Goal: Communication & Community: Answer question/provide support

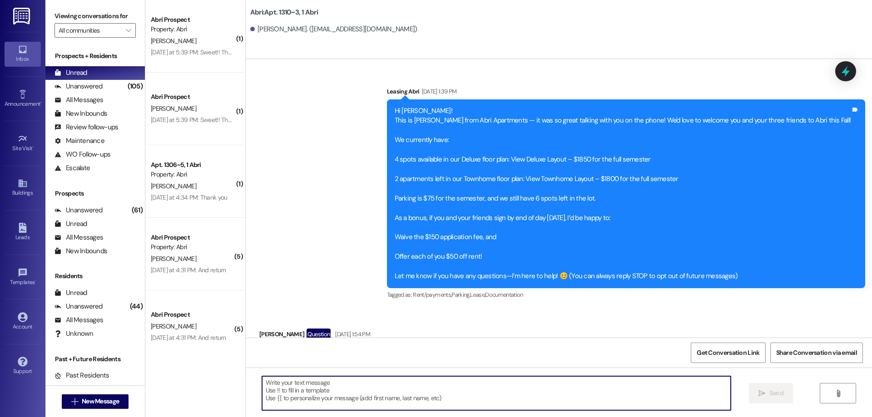
scroll to position [4095, 0]
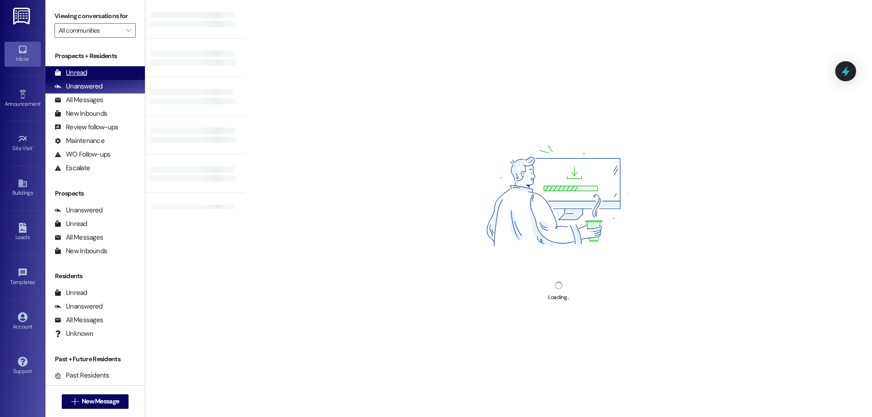
click at [80, 67] on div "Unread (0)" at bounding box center [94, 73] width 99 height 14
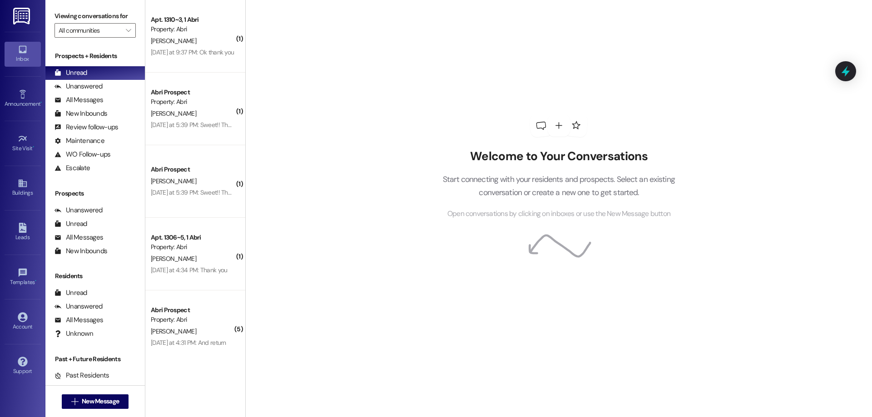
scroll to position [301, 0]
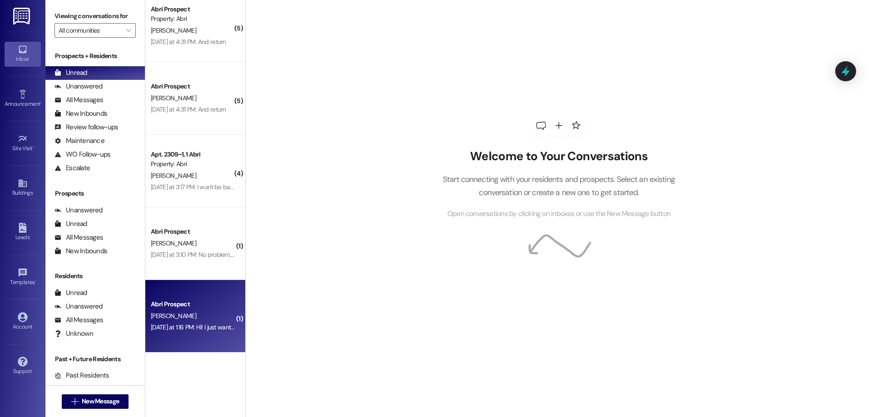
click at [193, 319] on div "[PERSON_NAME]" at bounding box center [193, 316] width 86 height 11
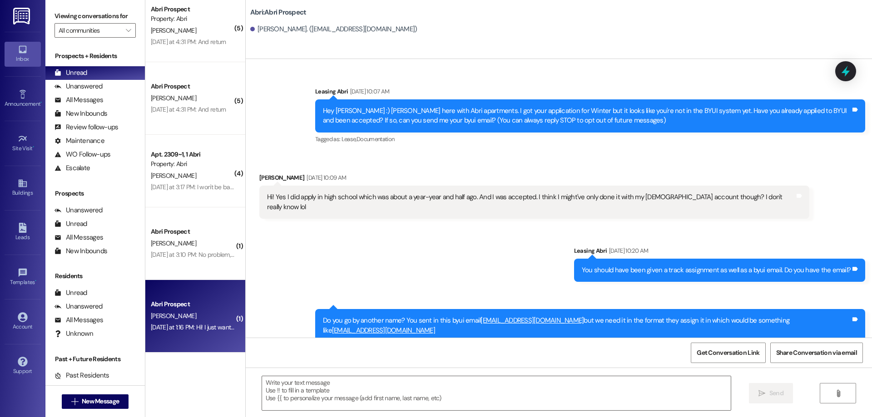
scroll to position [391, 0]
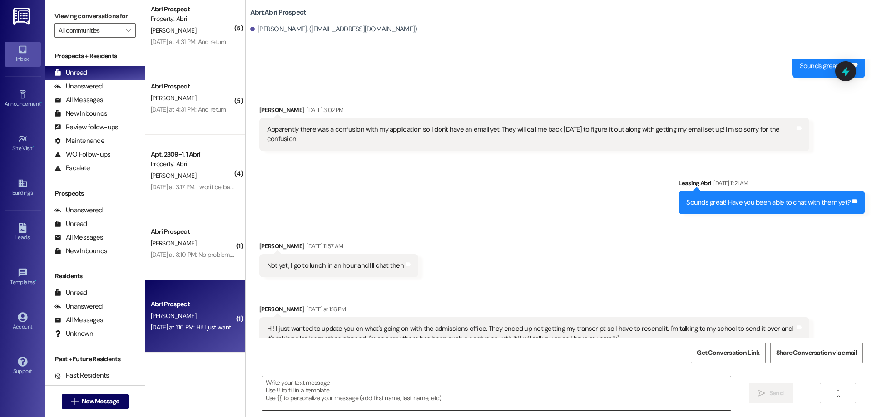
click at [439, 399] on textarea at bounding box center [496, 393] width 469 height 34
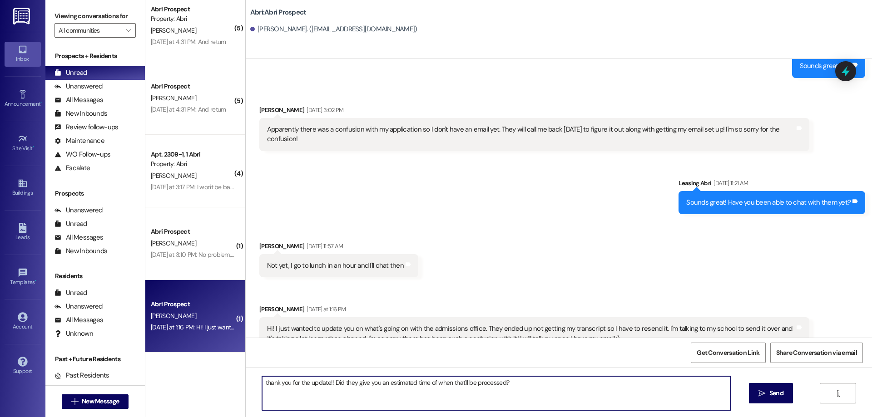
type textarea "thank you for the update!! Did they give you an estimated time of when that'll …"
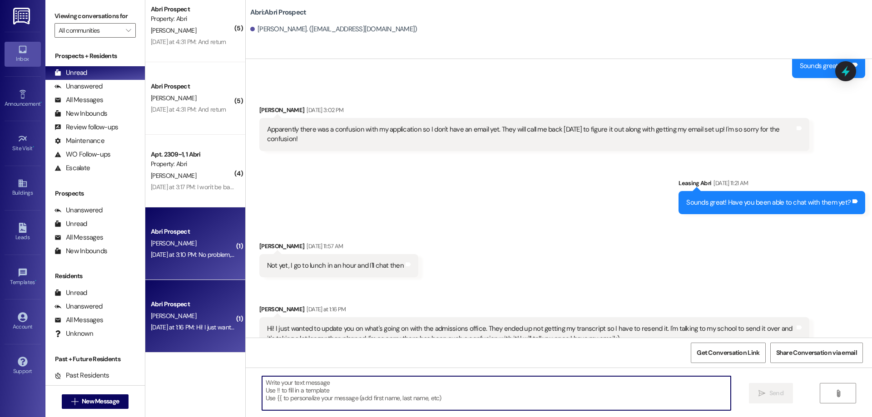
click at [151, 256] on div "Yesterday at 3:10 PM: No problem, I was in lab so i think that's why haha. Yep,…" at bounding box center [289, 255] width 276 height 8
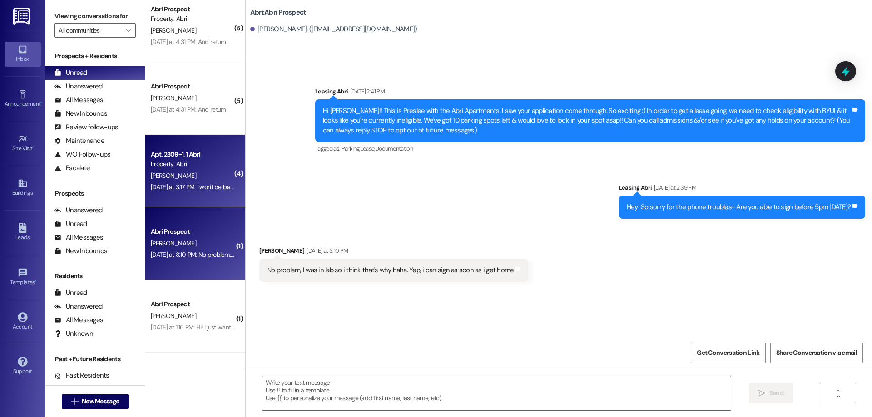
click at [181, 167] on div "Property: Abri" at bounding box center [193, 164] width 84 height 10
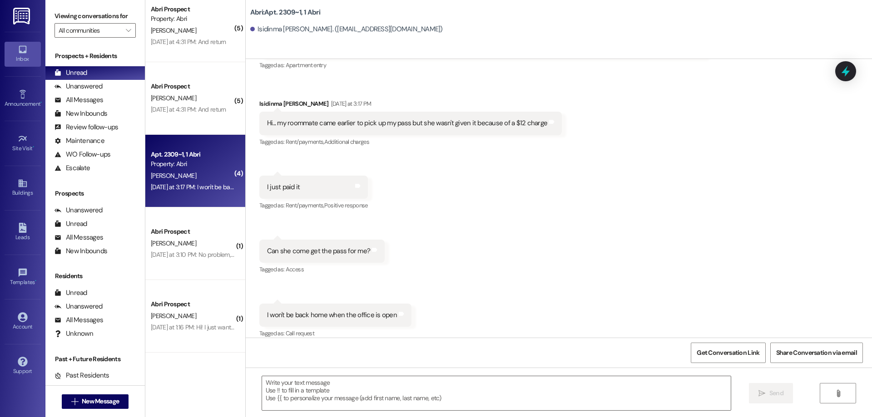
scroll to position [256, 0]
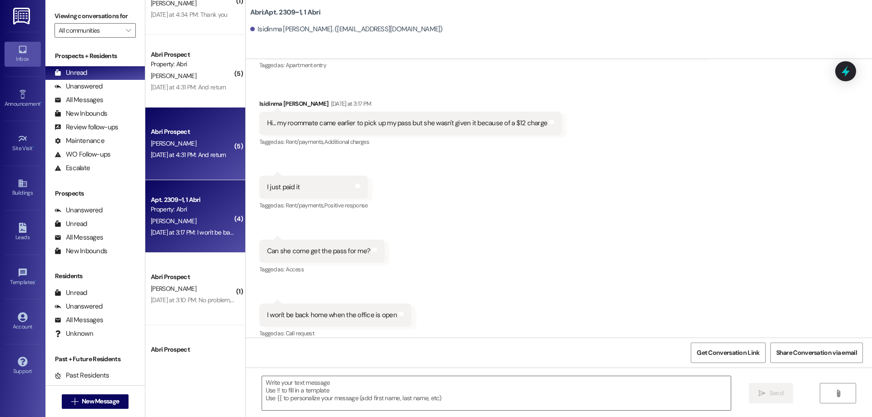
click at [185, 156] on div "Yesterday at 4:31 PM: And return Yesterday at 4:31 PM: And return" at bounding box center [188, 155] width 75 height 8
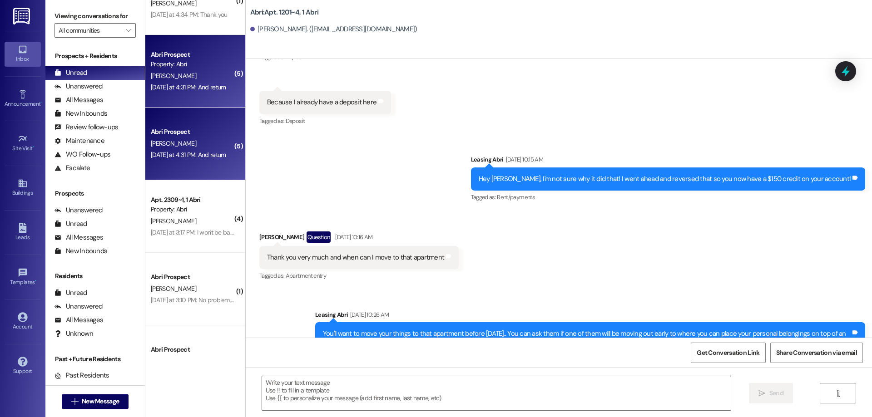
scroll to position [13383, 0]
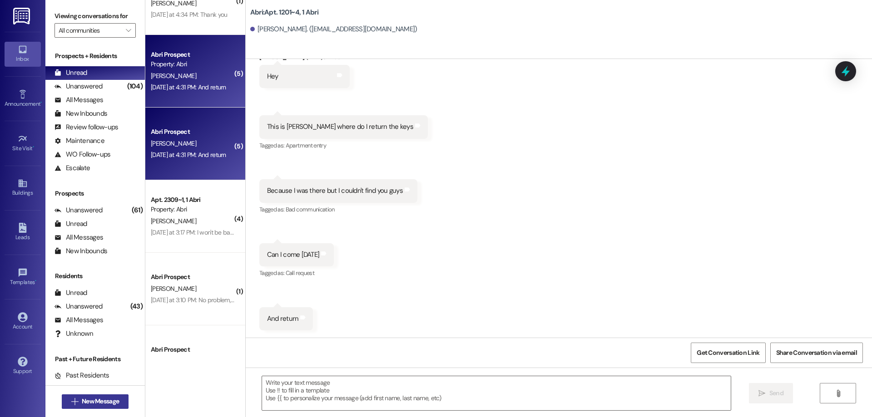
click at [100, 400] on span "New Message" at bounding box center [100, 402] width 37 height 10
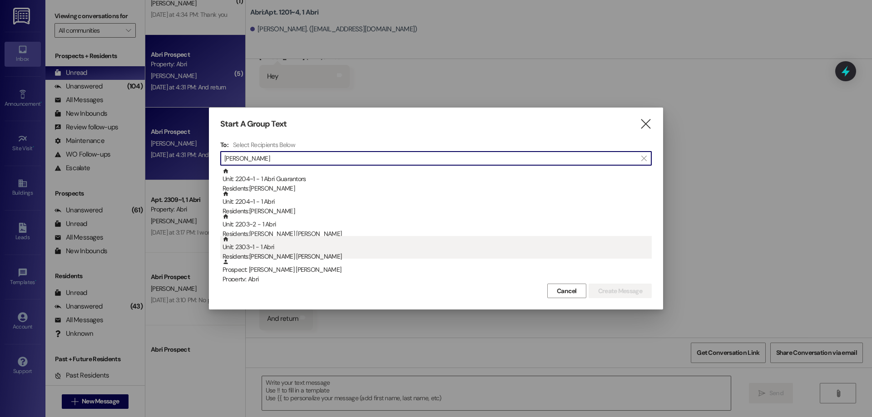
type input "kennedy"
click at [305, 257] on div "Residents: Kennedy Buxton" at bounding box center [436, 257] width 429 height 10
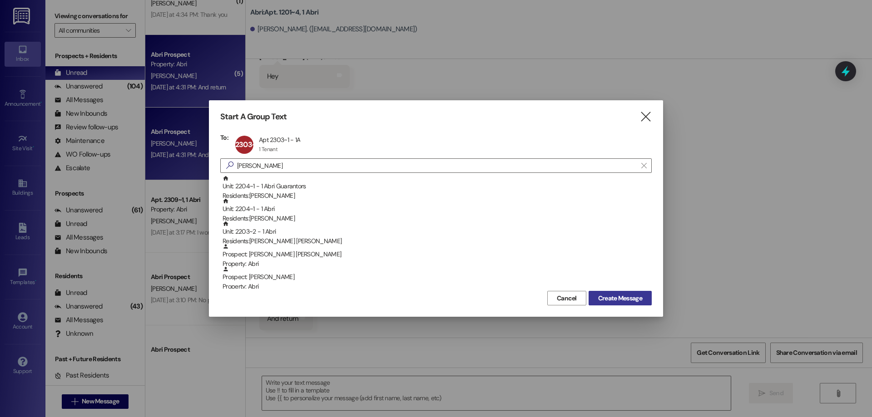
click at [627, 299] on span "Create Message" at bounding box center [620, 299] width 44 height 10
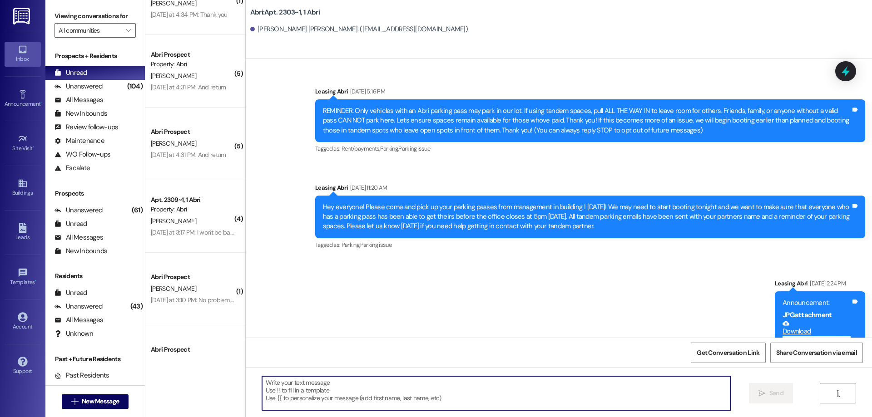
click at [338, 391] on textarea at bounding box center [496, 393] width 469 height 34
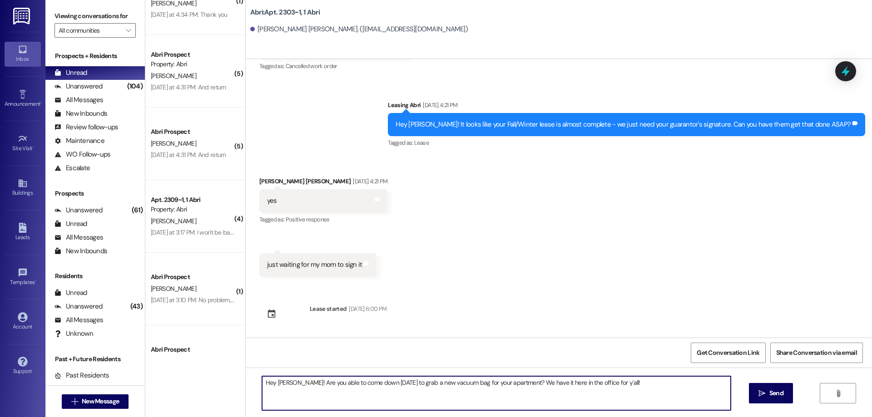
type textarea "Hey Kennedy! Are you able to come down today to grab a new vacuum bag for your …"
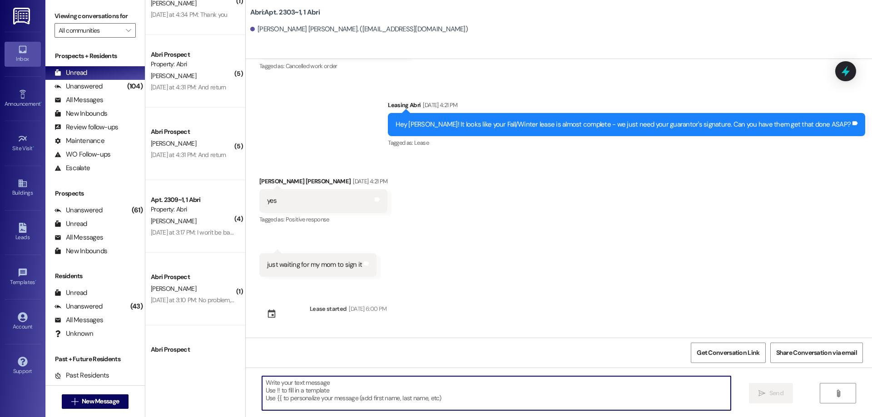
scroll to position [9953, 0]
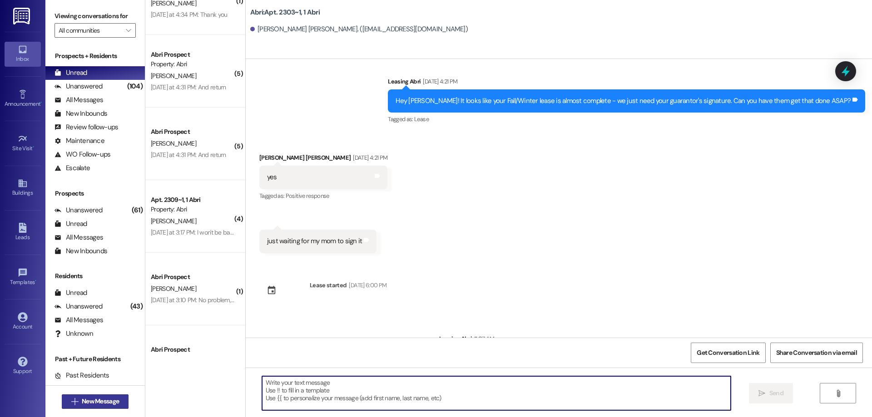
click at [91, 403] on span "New Message" at bounding box center [100, 402] width 37 height 10
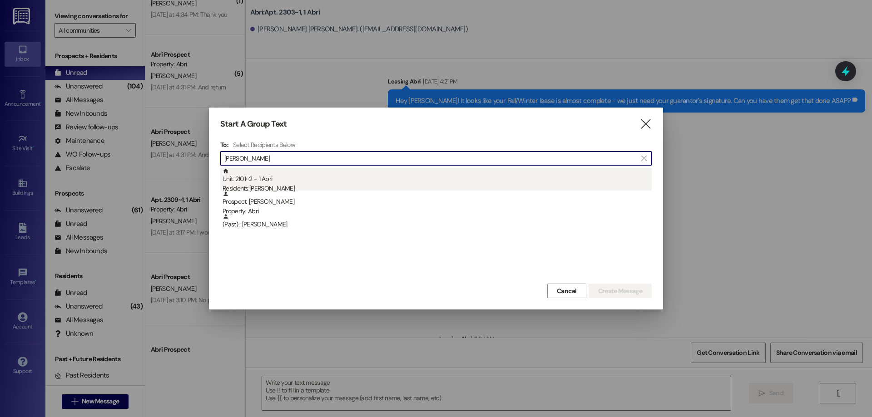
type input "kaylee cook"
click at [274, 181] on div "Unit: 2101~2 - 1 Abri Residents: Kaylee Cook" at bounding box center [436, 181] width 429 height 26
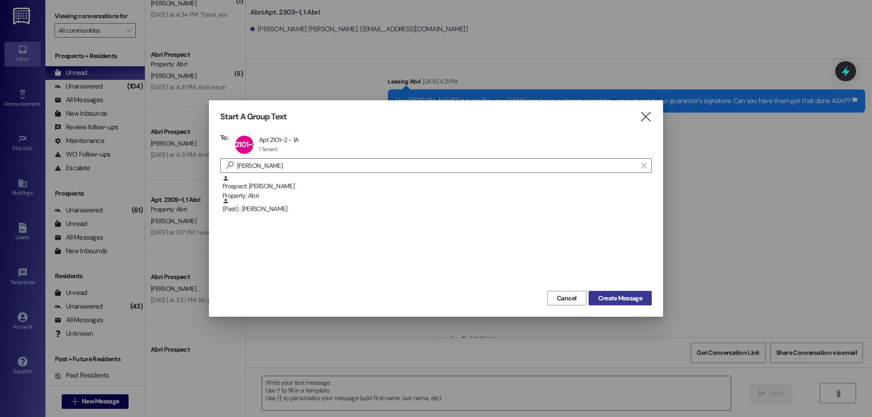
click at [617, 298] on span "Create Message" at bounding box center [620, 299] width 44 height 10
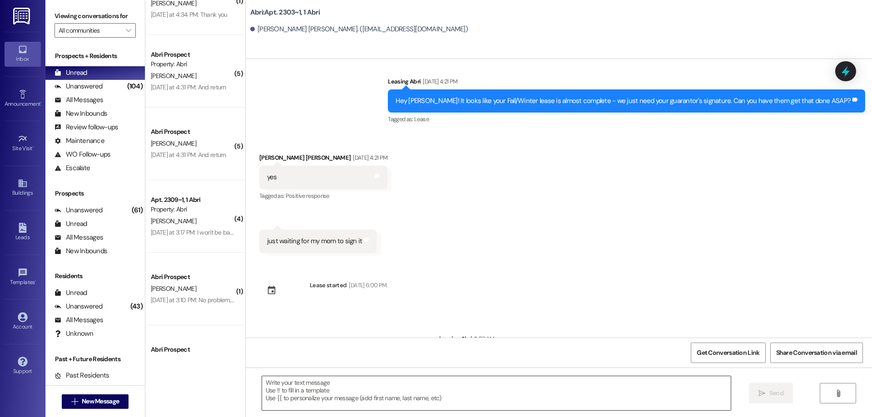
click at [344, 390] on textarea at bounding box center [496, 393] width 469 height 34
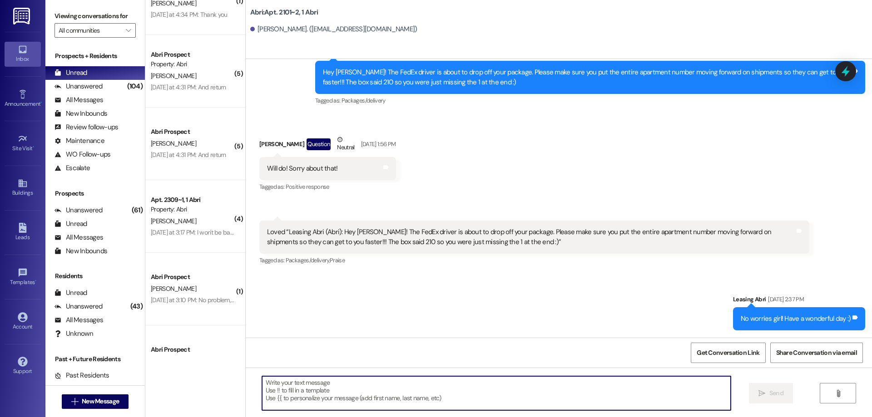
scroll to position [5983, 0]
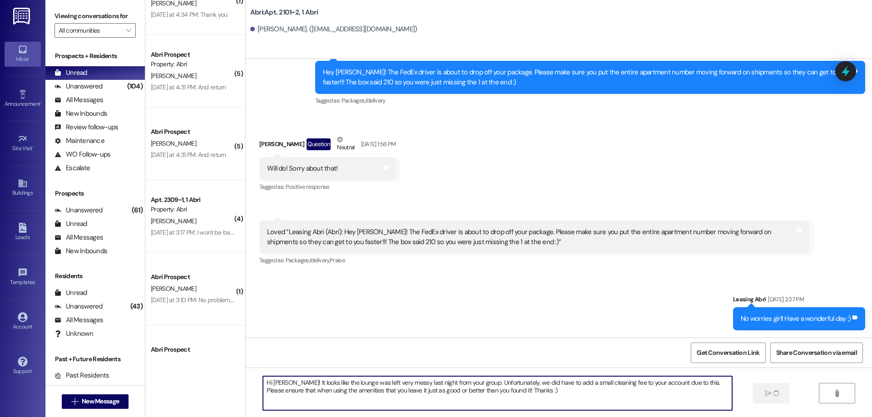
type textarea "Hi [PERSON_NAME]! It looks like the lounge was left very messy last night from …"
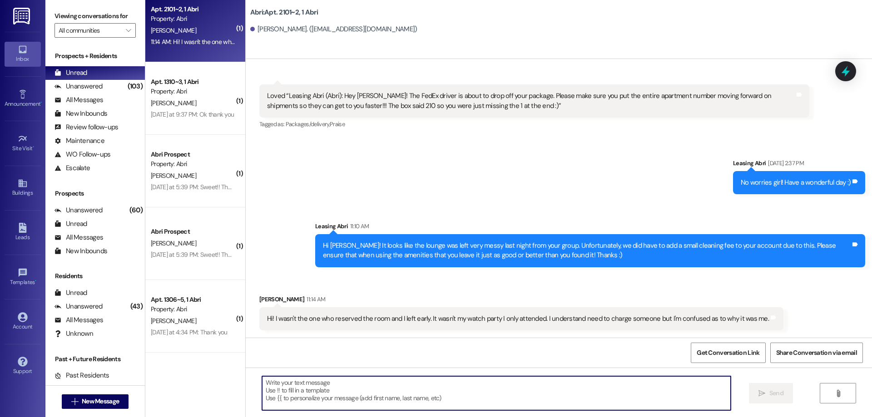
scroll to position [10, 0]
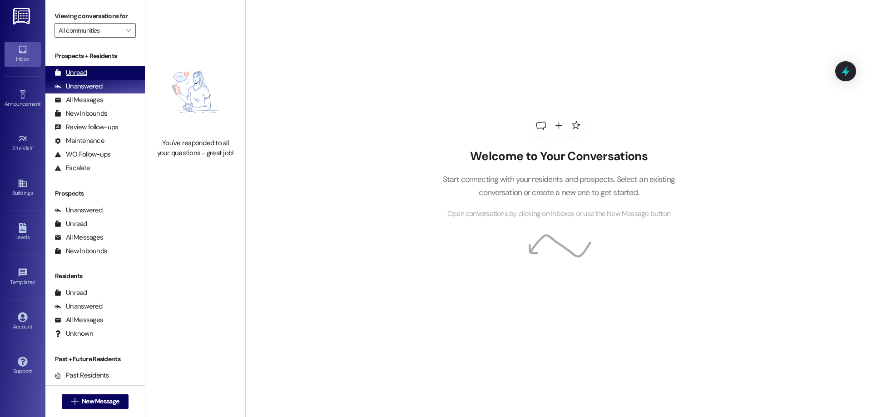
click at [94, 71] on div "Unread (0)" at bounding box center [94, 73] width 99 height 14
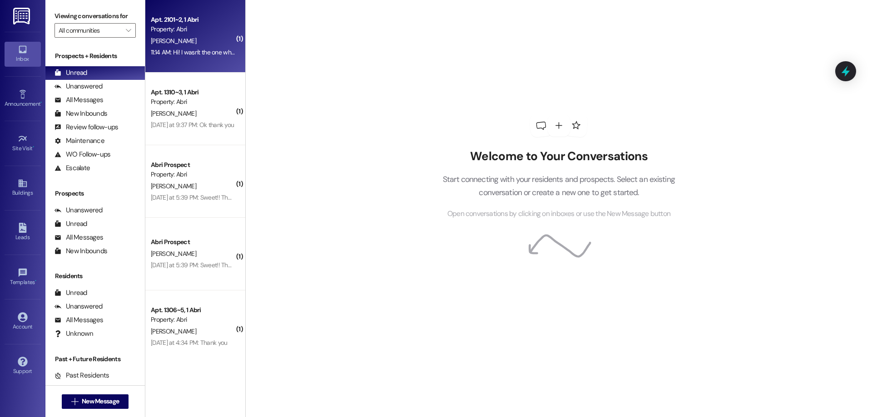
click at [203, 49] on div "11:14 AM: Hi! I wasn't the one who reserved the room and I left early. It wasn'…" at bounding box center [393, 52] width 485 height 8
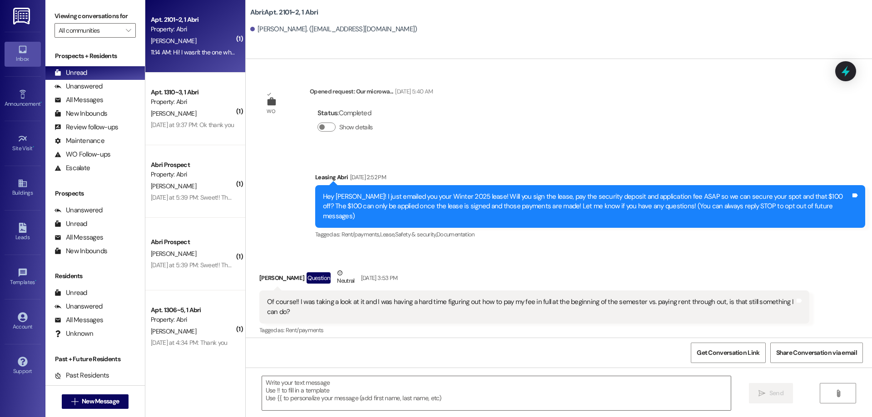
scroll to position [6135, 0]
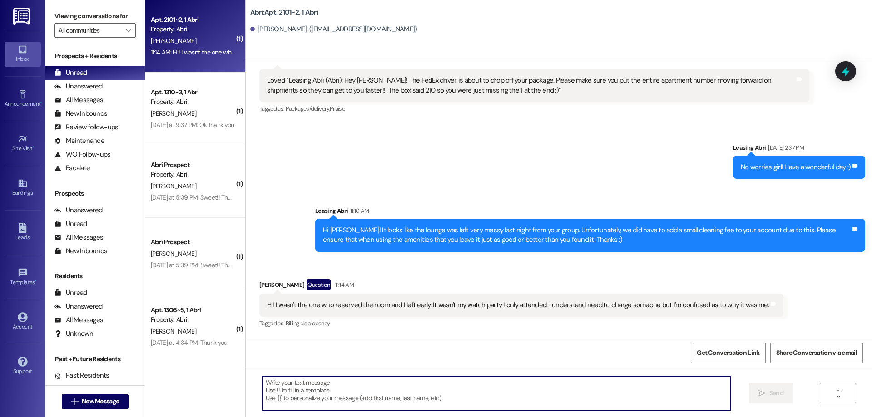
click at [425, 386] on textarea at bounding box center [496, 393] width 469 height 34
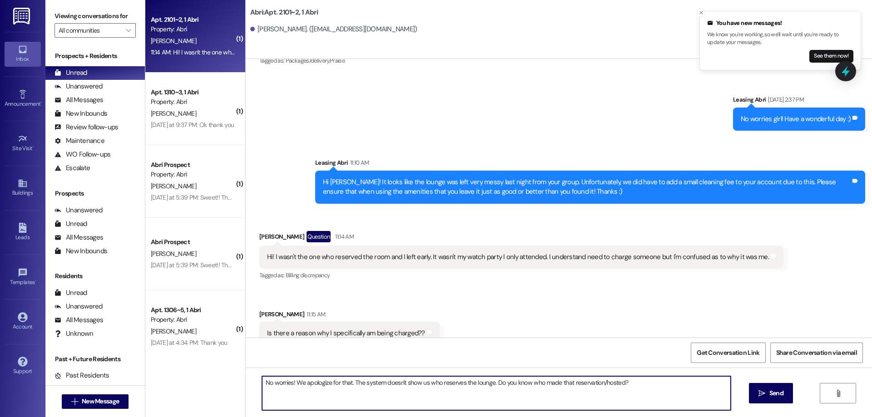
type textarea "No worries! We apologize for that. The system doesn't show us who reserves the …"
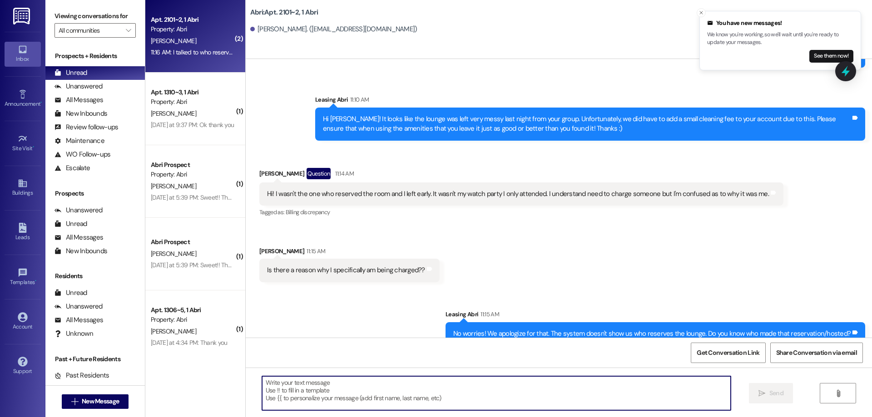
scroll to position [6324, 0]
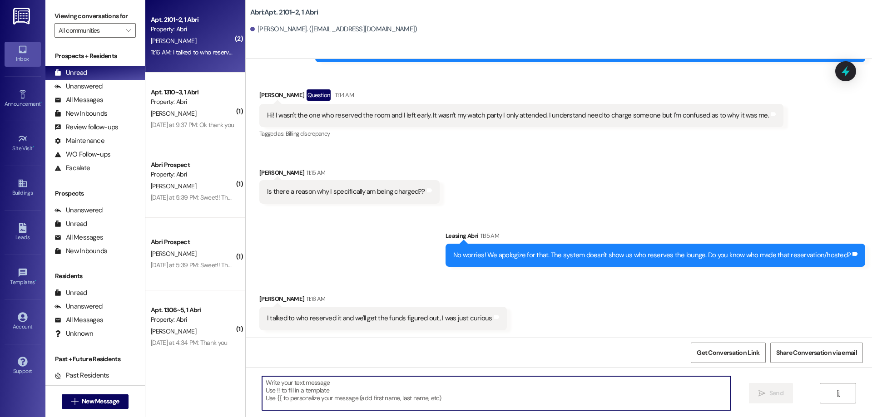
click at [335, 383] on textarea at bounding box center [496, 393] width 469 height 34
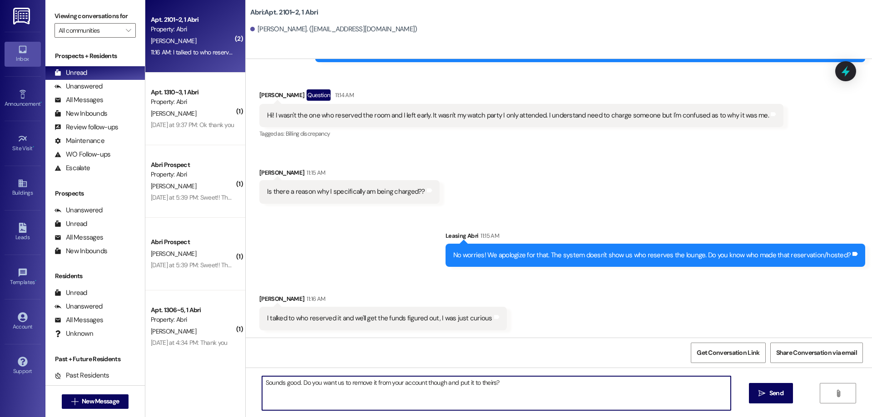
type textarea "Sounds good. Do you want us to remove it from your account though and put it to…"
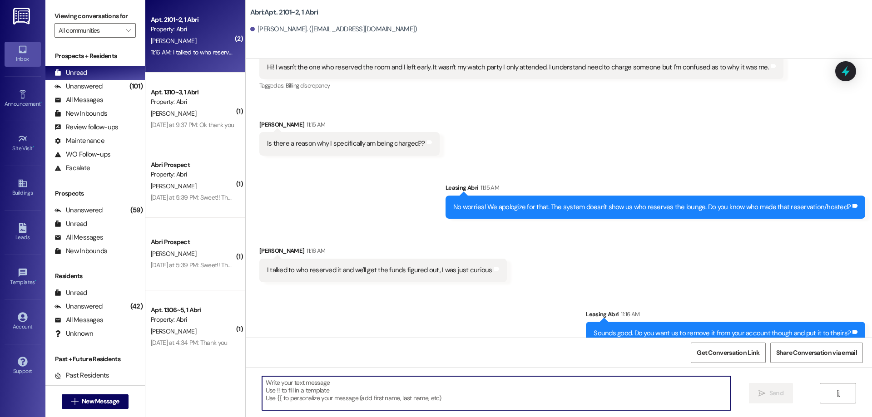
scroll to position [6450, 0]
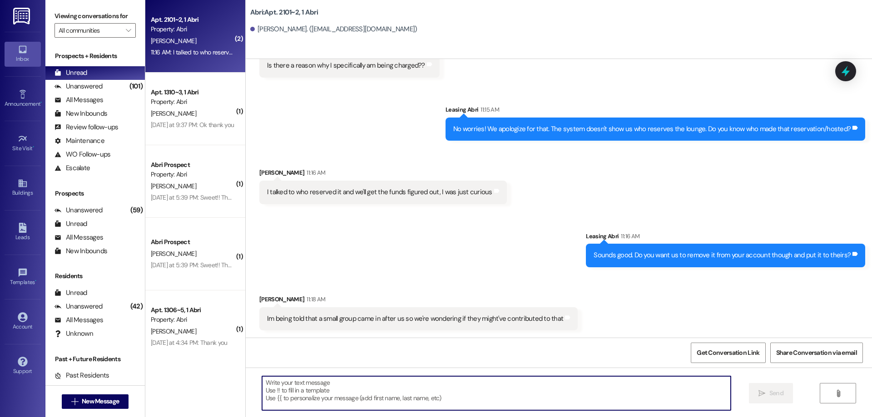
click at [357, 379] on textarea at bounding box center [496, 393] width 469 height 34
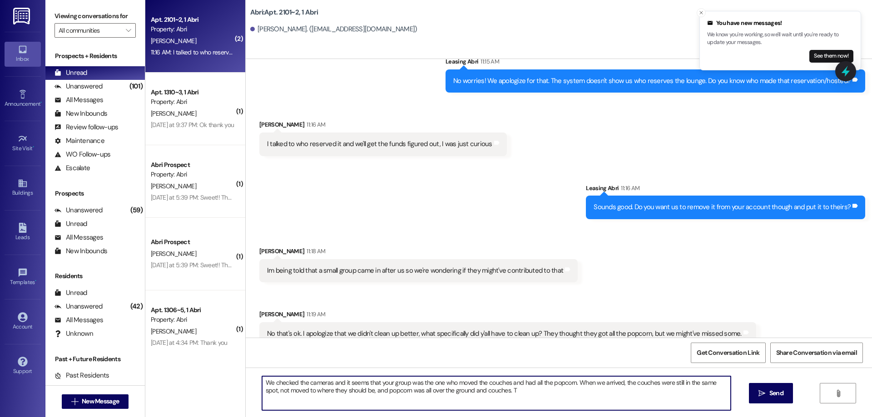
type textarea "We checked the cameras and it seems that your group was the one who moved the c…"
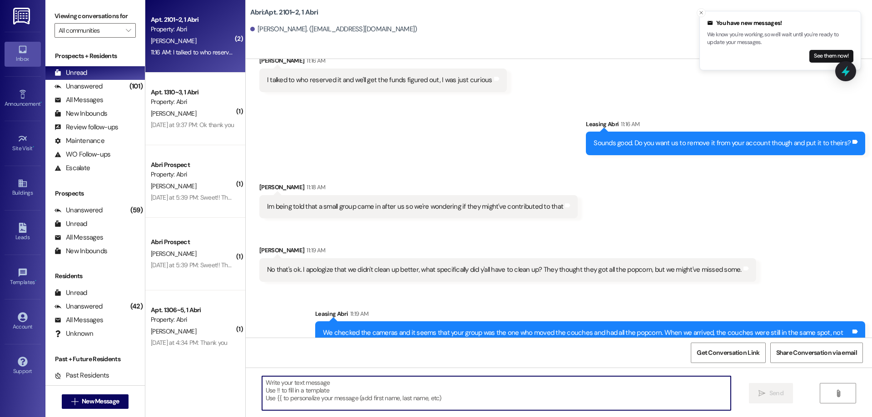
scroll to position [6587, 0]
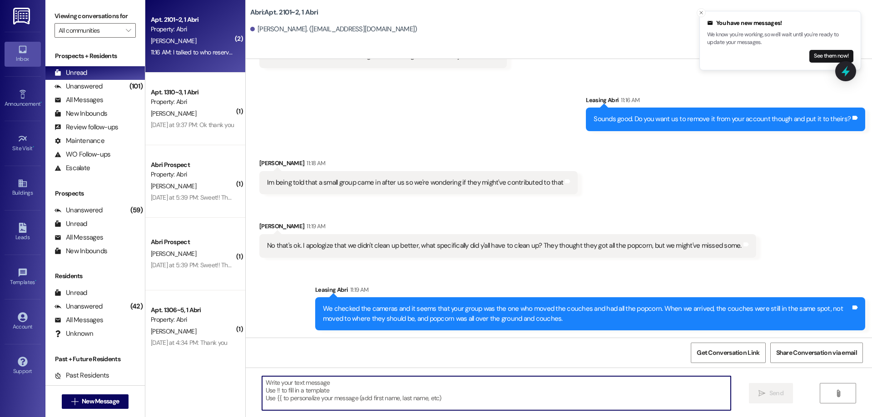
click at [598, 378] on textarea at bounding box center [496, 393] width 469 height 34
click at [561, 392] on textarea at bounding box center [496, 393] width 469 height 34
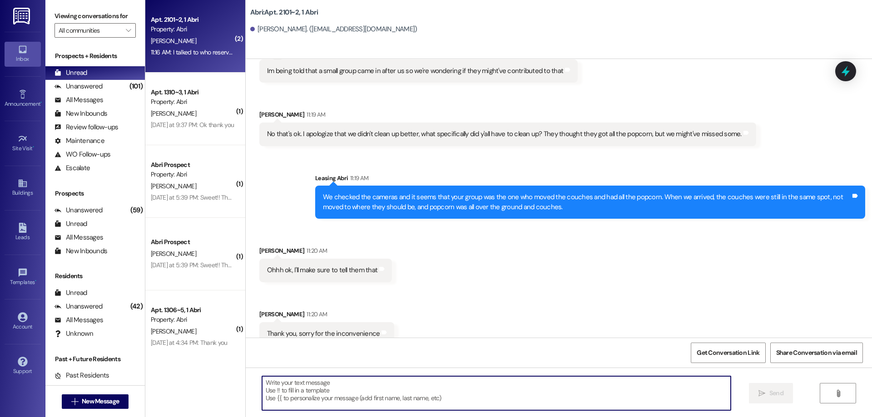
scroll to position [6714, 0]
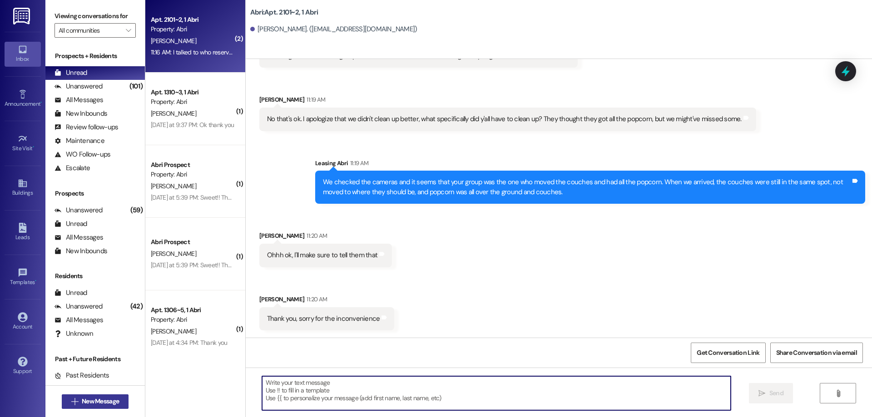
click at [106, 403] on span "New Message" at bounding box center [100, 402] width 37 height 10
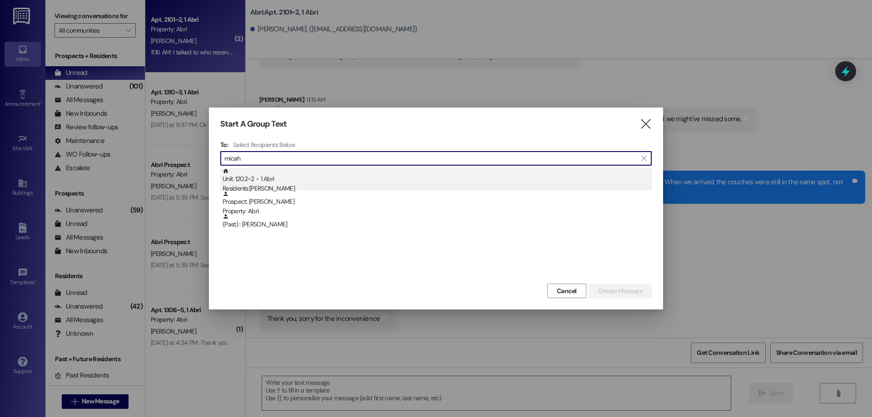
type input "micah"
click at [297, 173] on div "Unit: 1202~2 - 1 [DEMOGRAPHIC_DATA] Residents: [PERSON_NAME]" at bounding box center [436, 181] width 429 height 26
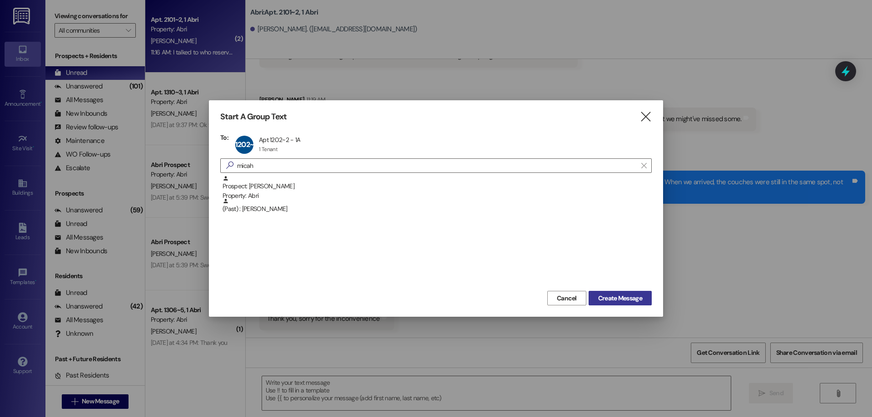
click at [613, 297] on span "Create Message" at bounding box center [620, 299] width 44 height 10
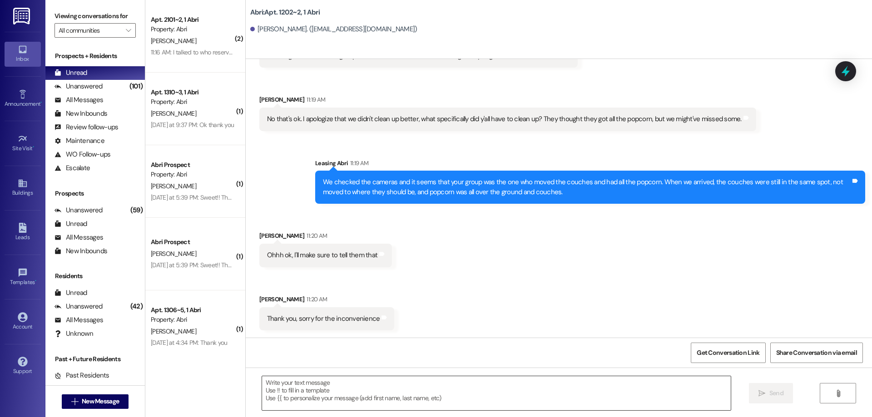
scroll to position [966, 0]
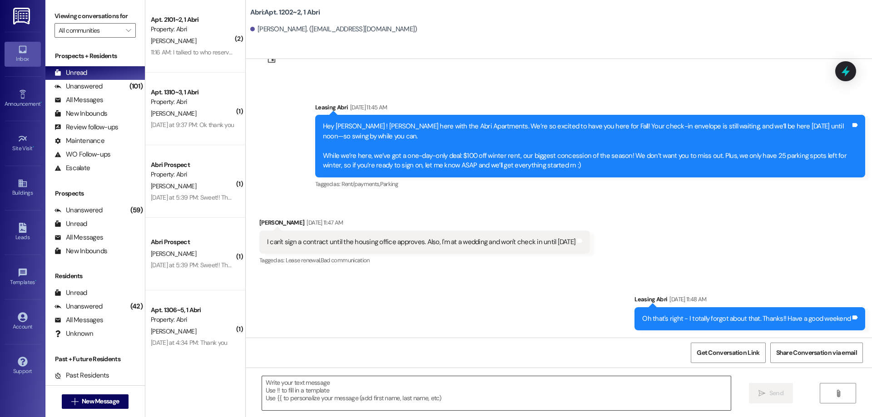
click at [318, 395] on textarea at bounding box center [496, 393] width 469 height 34
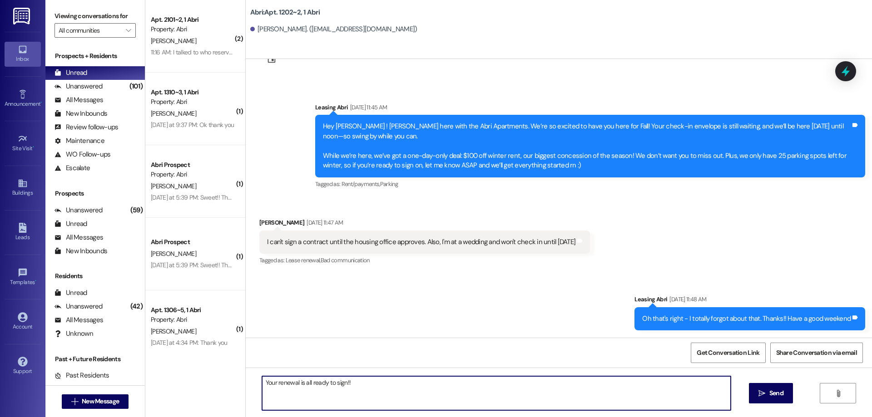
type textarea "Your renewal is all ready to sign!!"
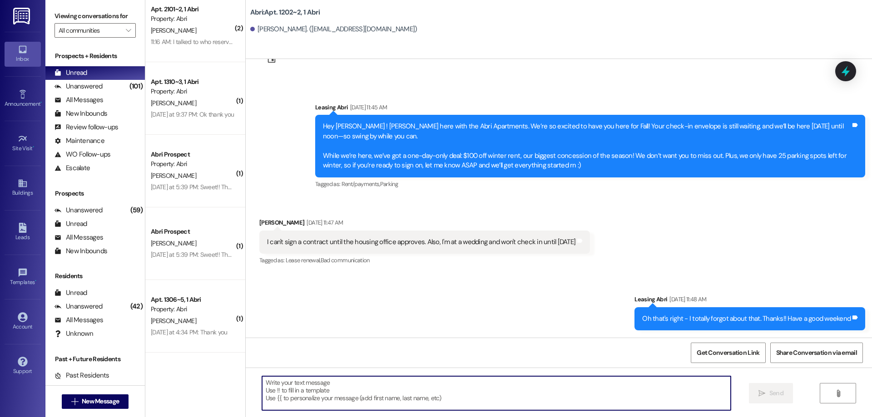
scroll to position [0, 0]
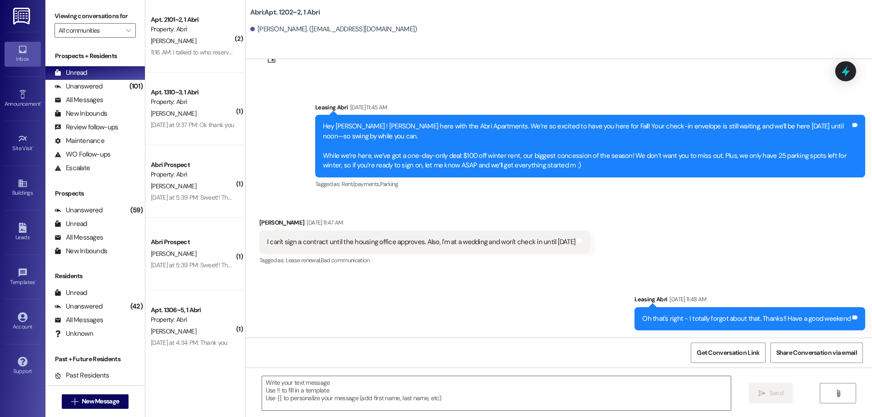
click at [193, 315] on div "( 2 ) Apt. 2101~2, 1 Abri Property: [PERSON_NAME] 11:16 AM: I talked to who res…" at bounding box center [195, 176] width 100 height 353
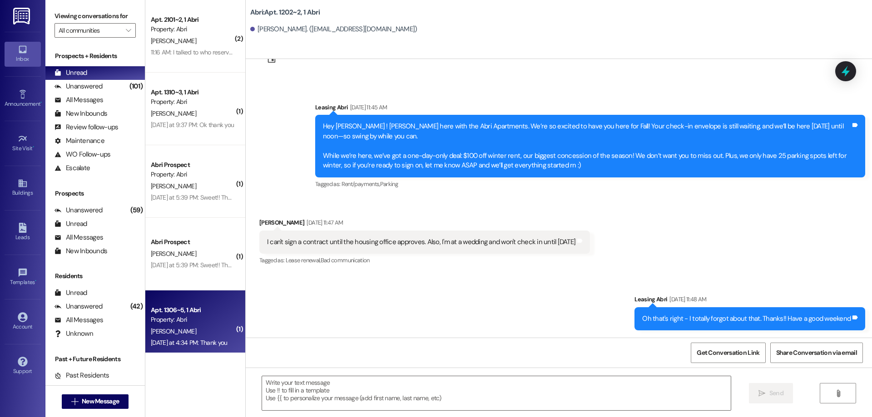
click at [196, 324] on div "Property: Abri" at bounding box center [193, 320] width 84 height 10
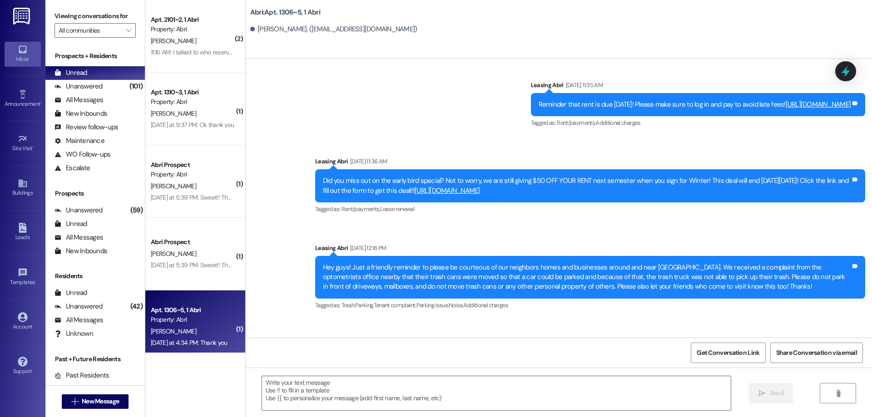
scroll to position [13402, 0]
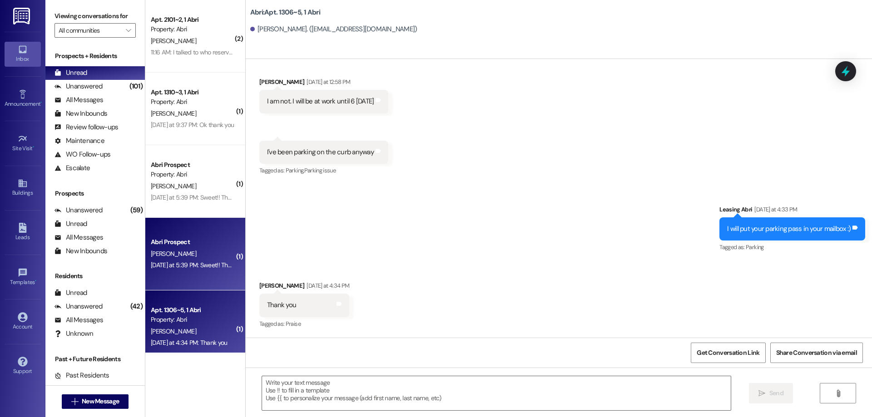
click at [214, 270] on div "[DATE] at 5:39 PM: Sweet!! Thank you, I'll stop by sometime [DATE] [DATE] at 5:…" at bounding box center [193, 265] width 86 height 11
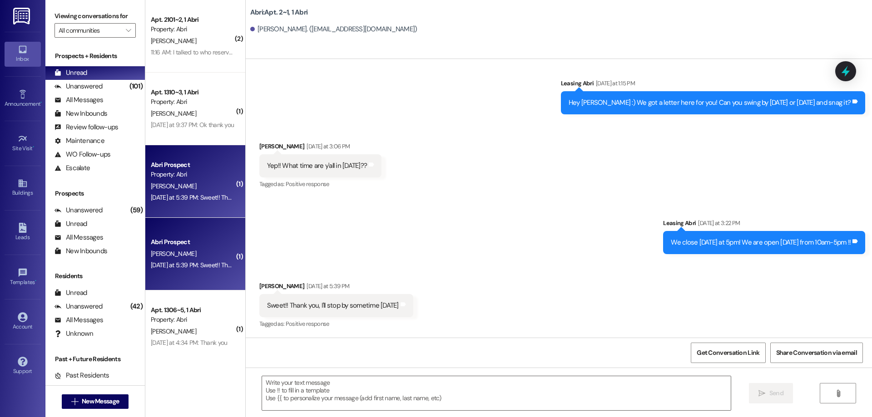
scroll to position [1011, 0]
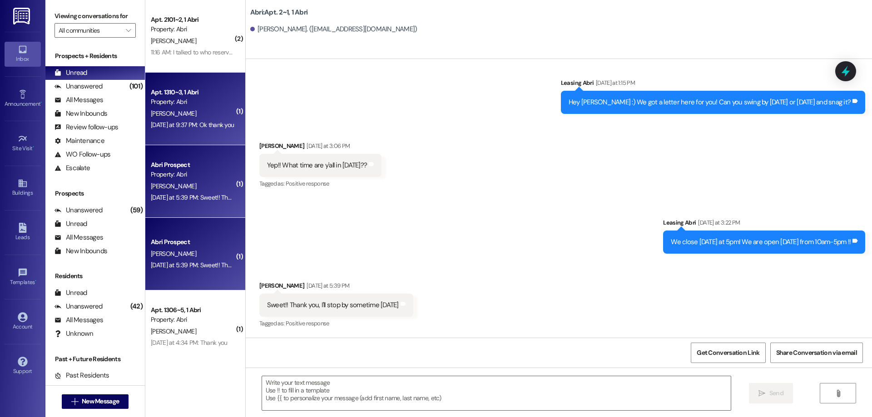
click at [220, 119] on div "[DATE] at 9:37 PM: Ok thank you [DATE] at 9:37 PM: Ok thank you" at bounding box center [193, 124] width 86 height 11
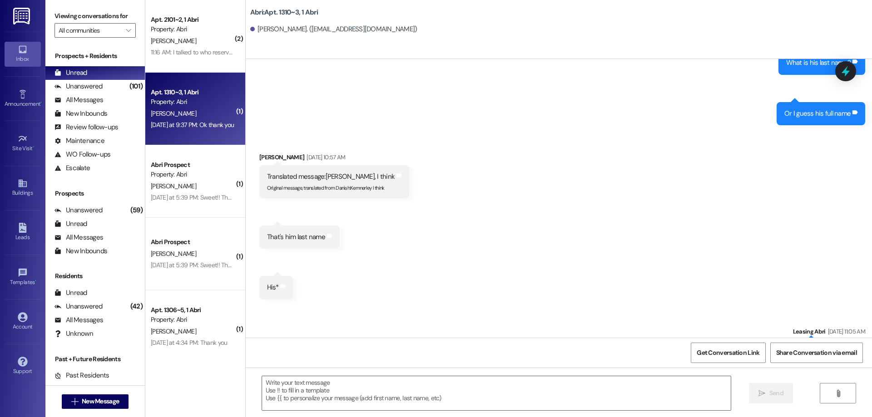
scroll to position [4444, 0]
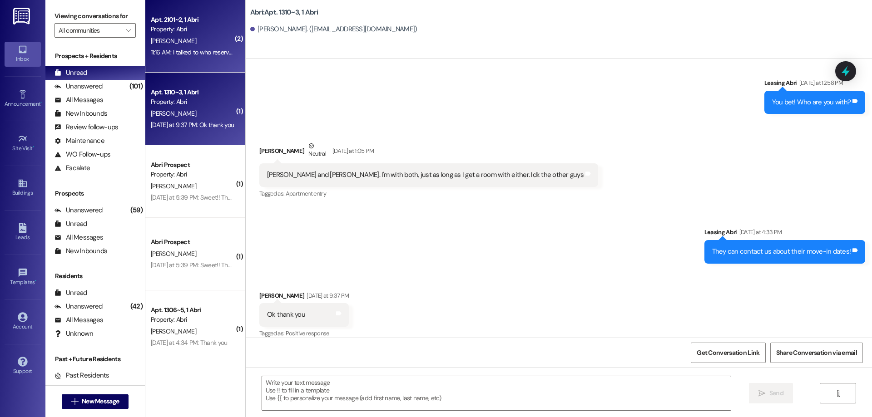
click at [178, 53] on div "11:16 AM: I talked to who reserved it and we'll get the funds figured out, I wa…" at bounding box center [265, 52] width 228 height 8
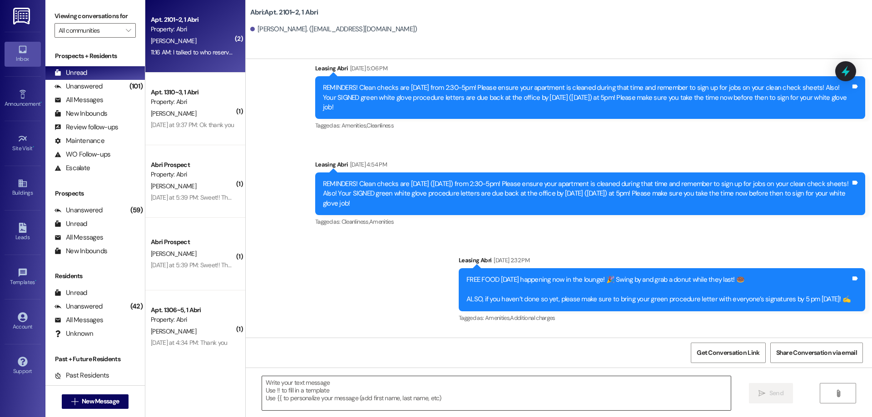
scroll to position [6758, 0]
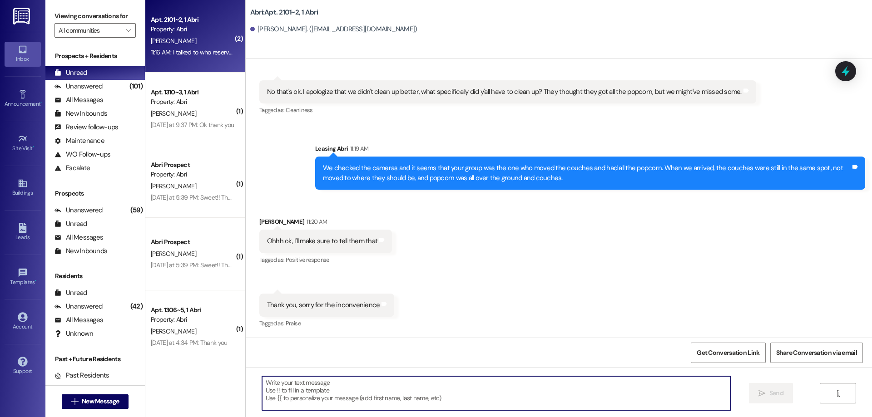
click at [344, 385] on textarea at bounding box center [496, 393] width 469 height 34
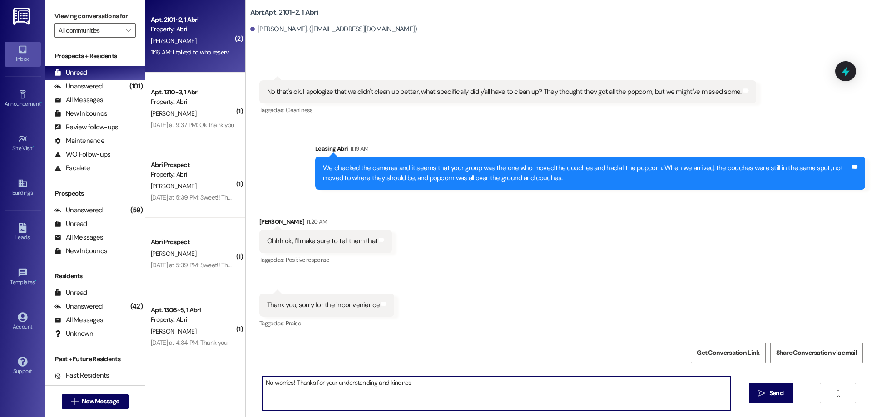
type textarea "No worries! Thanks for your understanding and kindness"
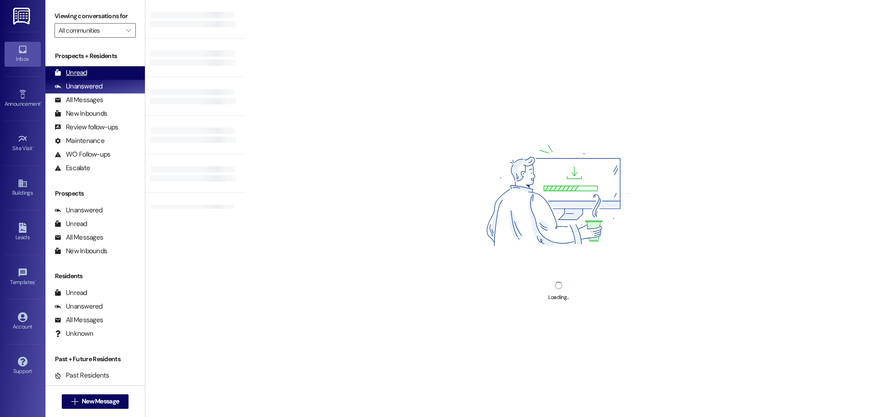
click at [74, 72] on div "Unread" at bounding box center [70, 73] width 33 height 10
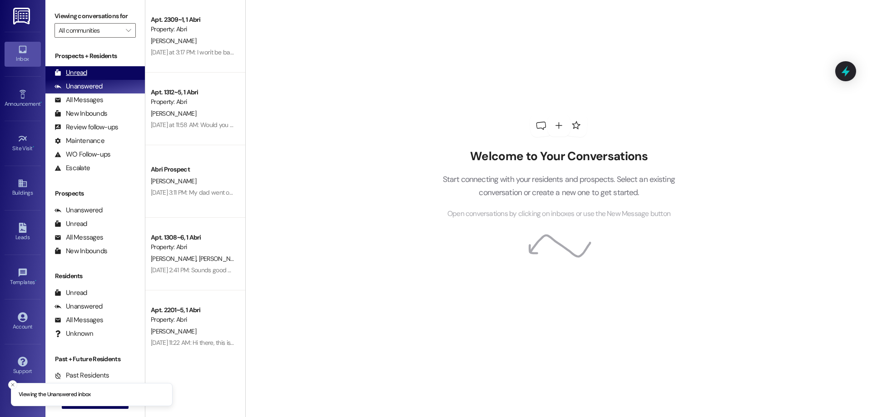
click at [91, 69] on div "Unread (0)" at bounding box center [94, 73] width 99 height 14
